Goal: Transaction & Acquisition: Book appointment/travel/reservation

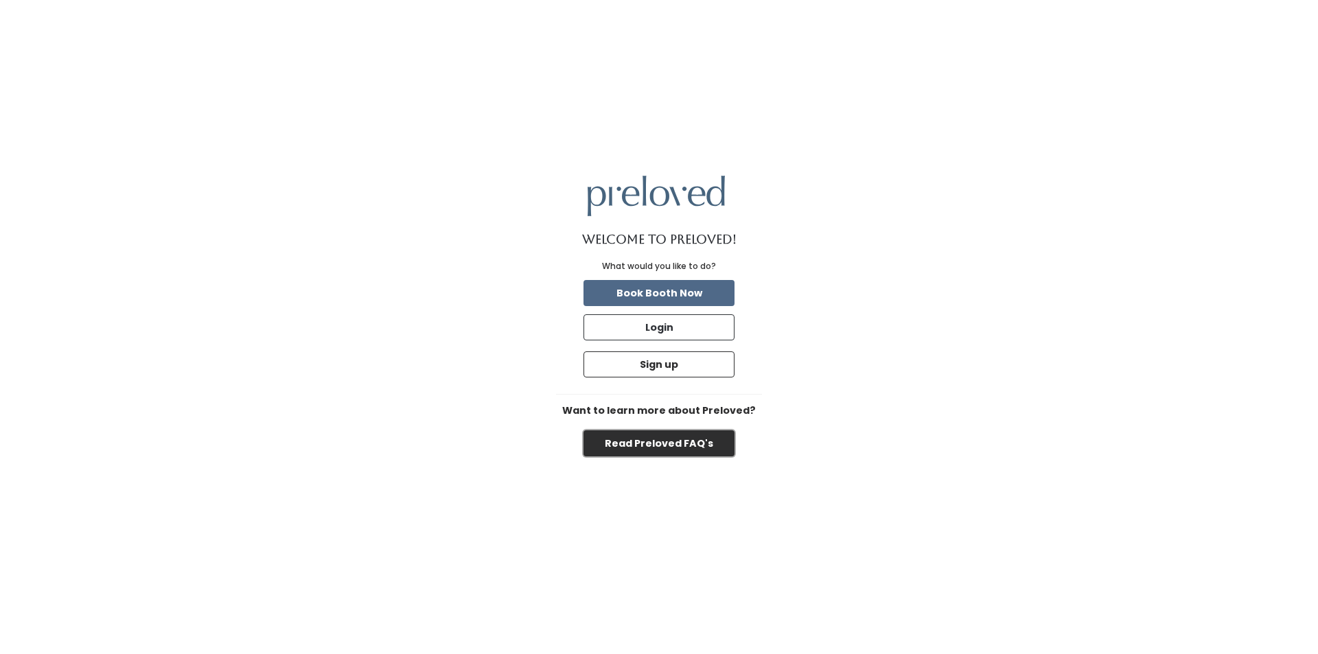
click at [666, 443] on button "Read Preloved FAQ's" at bounding box center [658, 443] width 151 height 26
click at [689, 289] on button "Book Booth Now" at bounding box center [658, 293] width 151 height 26
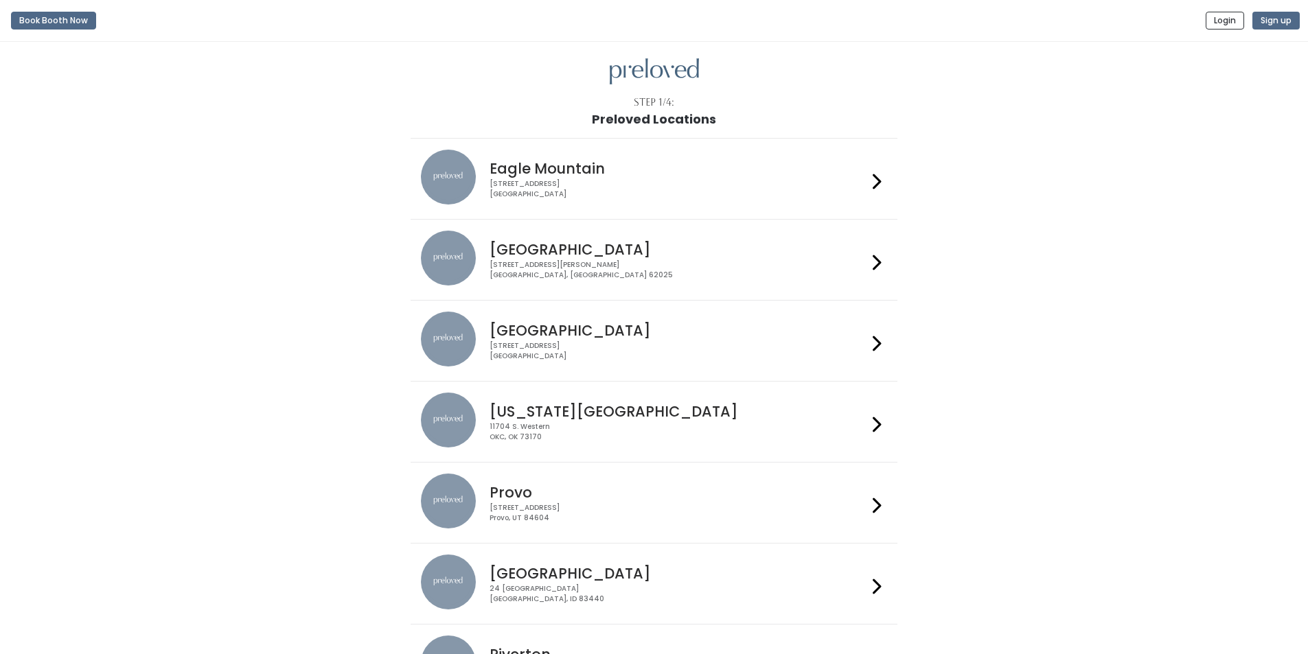
click at [658, 255] on h4 "Edwardsville" at bounding box center [678, 250] width 378 height 16
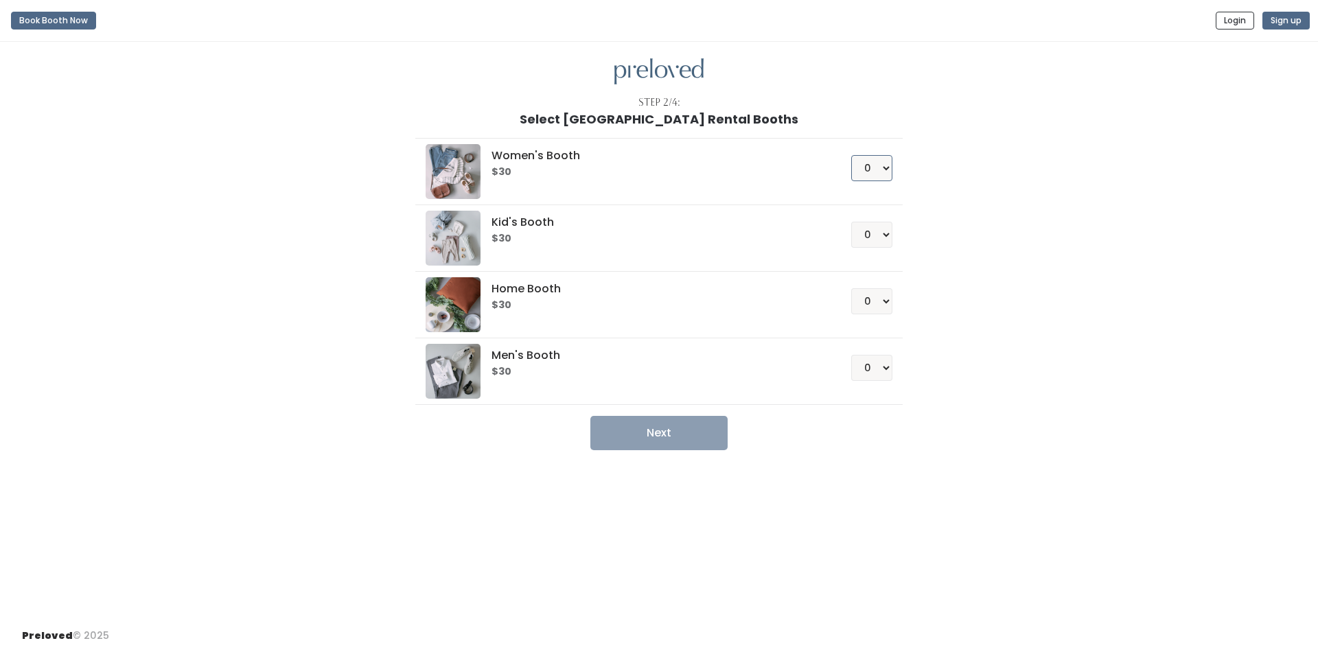
click at [889, 159] on select "0 1 2 3 4" at bounding box center [871, 168] width 41 height 26
select select "1"
click at [851, 155] on select "0 1 2 3 4" at bounding box center [871, 168] width 41 height 26
click at [657, 430] on button "Next" at bounding box center [658, 433] width 137 height 34
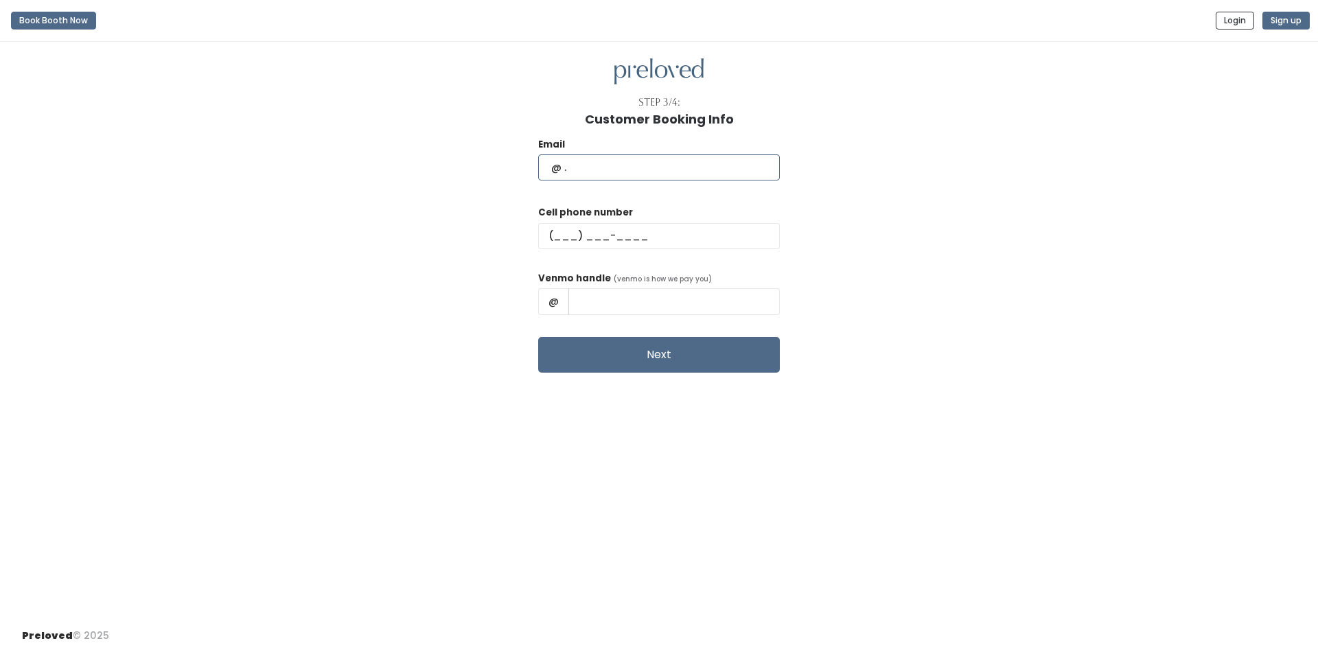
click at [621, 170] on input "text" at bounding box center [659, 167] width 242 height 26
click at [921, 205] on div "Email Cell phone number Venmo handle (venmo is how we pay you) @ Next" at bounding box center [659, 249] width 1274 height 246
